Goal: Navigation & Orientation: Go to known website

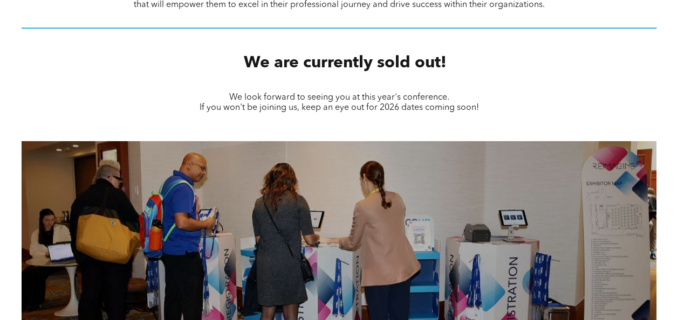
scroll to position [263, 0]
